Goal: Find specific page/section: Find specific page/section

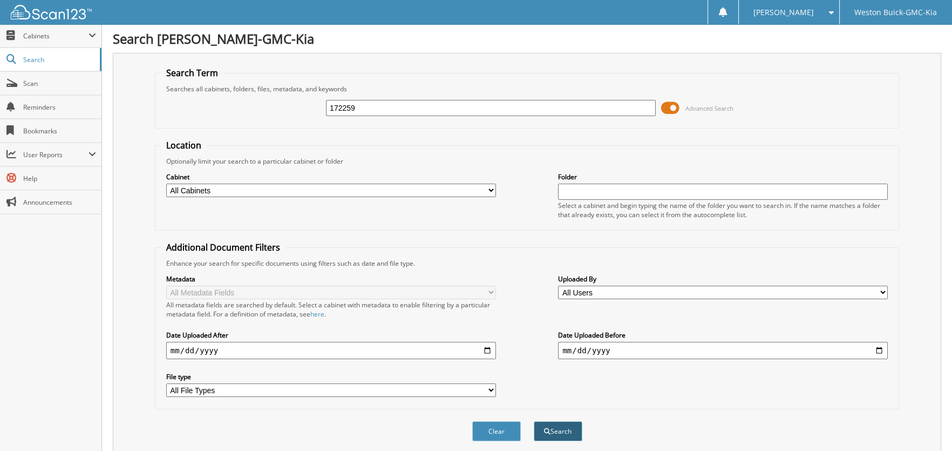
type input "172259"
click at [557, 426] on button "Search" at bounding box center [558, 431] width 49 height 20
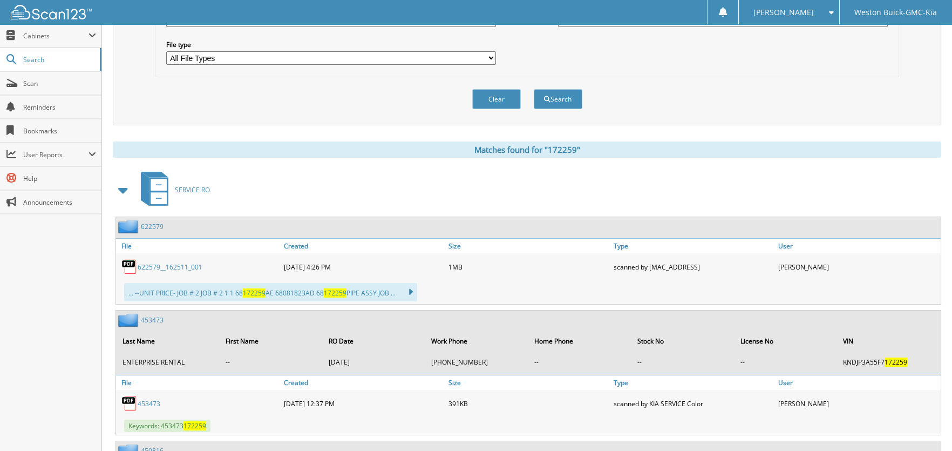
scroll to position [37, 0]
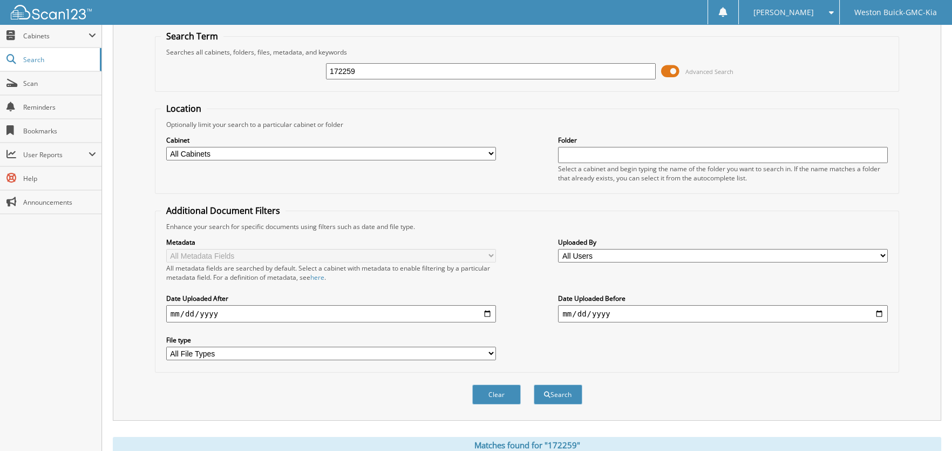
drag, startPoint x: 364, startPoint y: 67, endPoint x: 302, endPoint y: 64, distance: 62.2
click at [302, 64] on div "172259 Advanced Search" at bounding box center [527, 71] width 733 height 29
type input "171839"
click at [534, 384] on button "Search" at bounding box center [558, 394] width 49 height 20
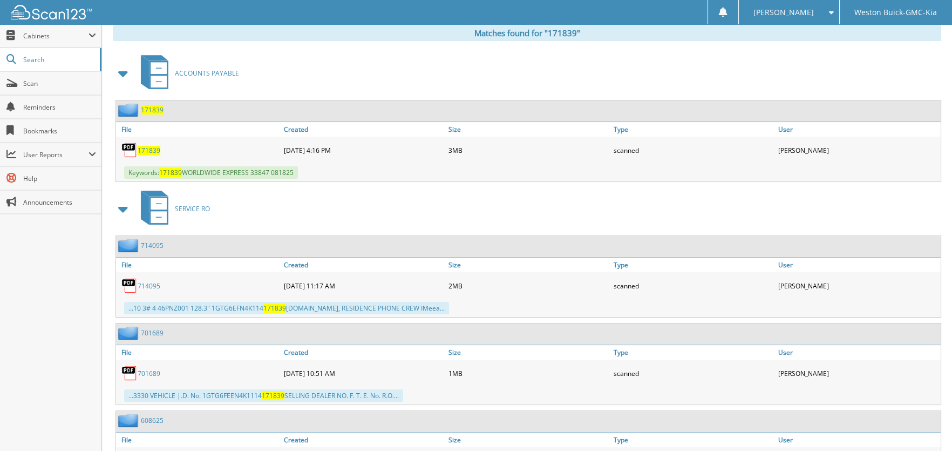
scroll to position [378, 0]
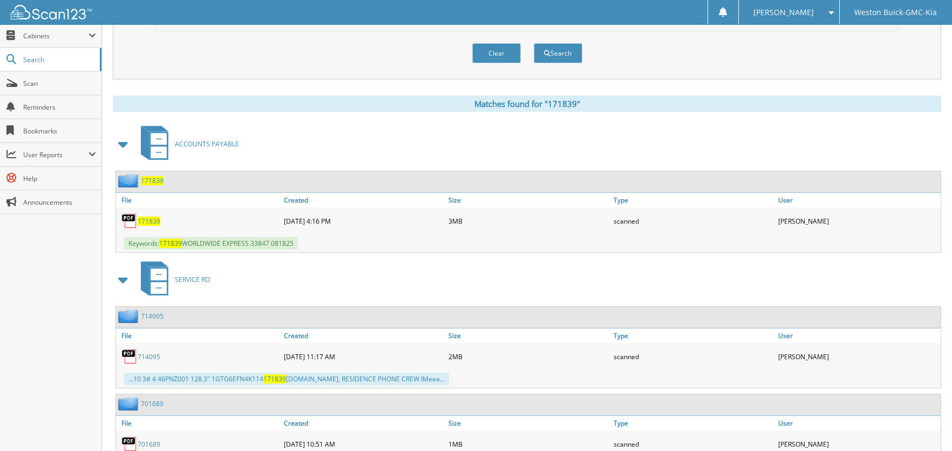
click at [157, 176] on span "171839" at bounding box center [152, 180] width 23 height 9
